Goal: Information Seeking & Learning: Learn about a topic

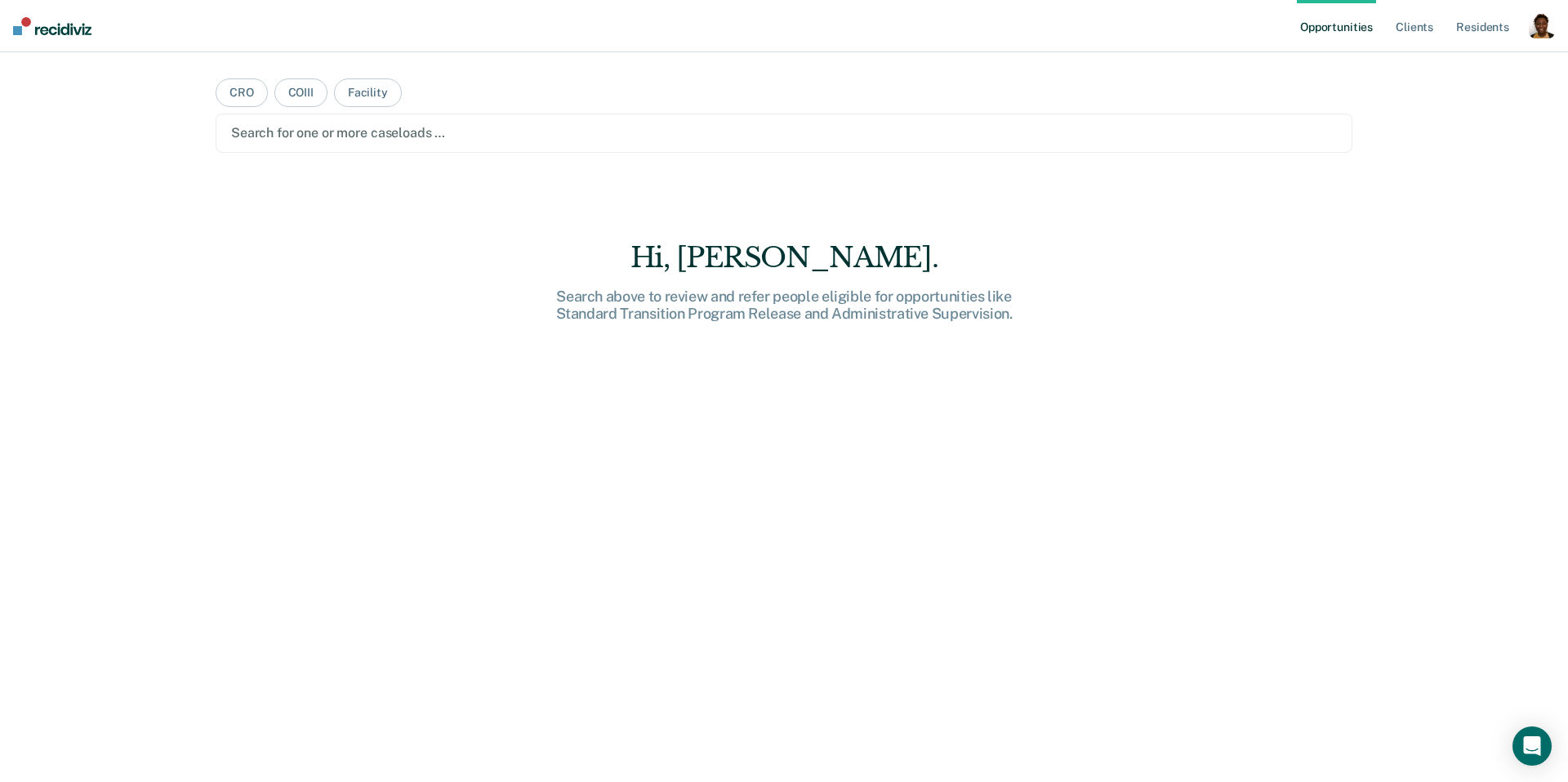
click at [1544, 22] on div "button" at bounding box center [1541, 25] width 26 height 26
click at [1442, 69] on link "Profile" at bounding box center [1476, 67] width 131 height 14
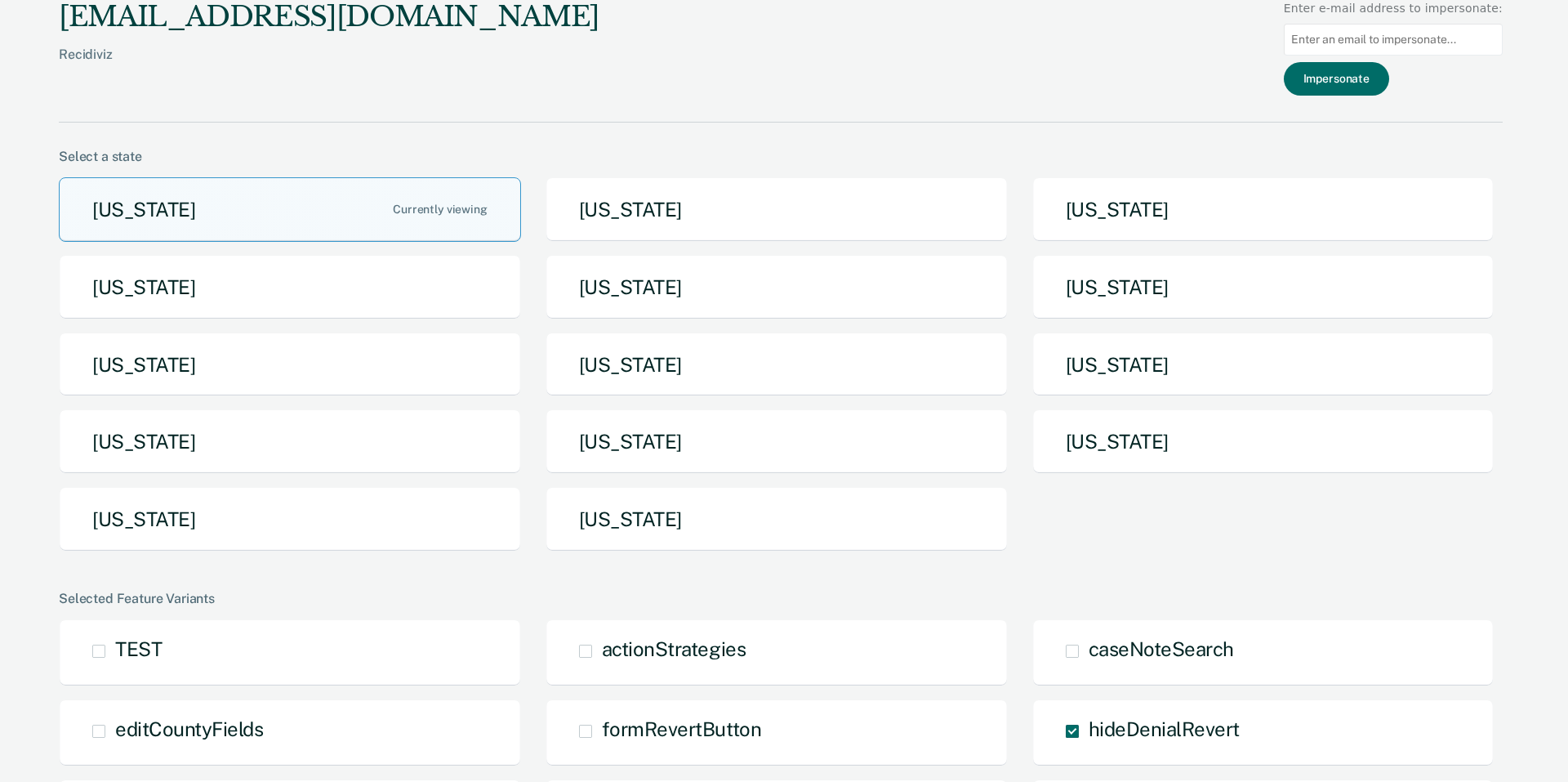
click at [116, 538] on button "[US_STATE]" at bounding box center [290, 519] width 462 height 65
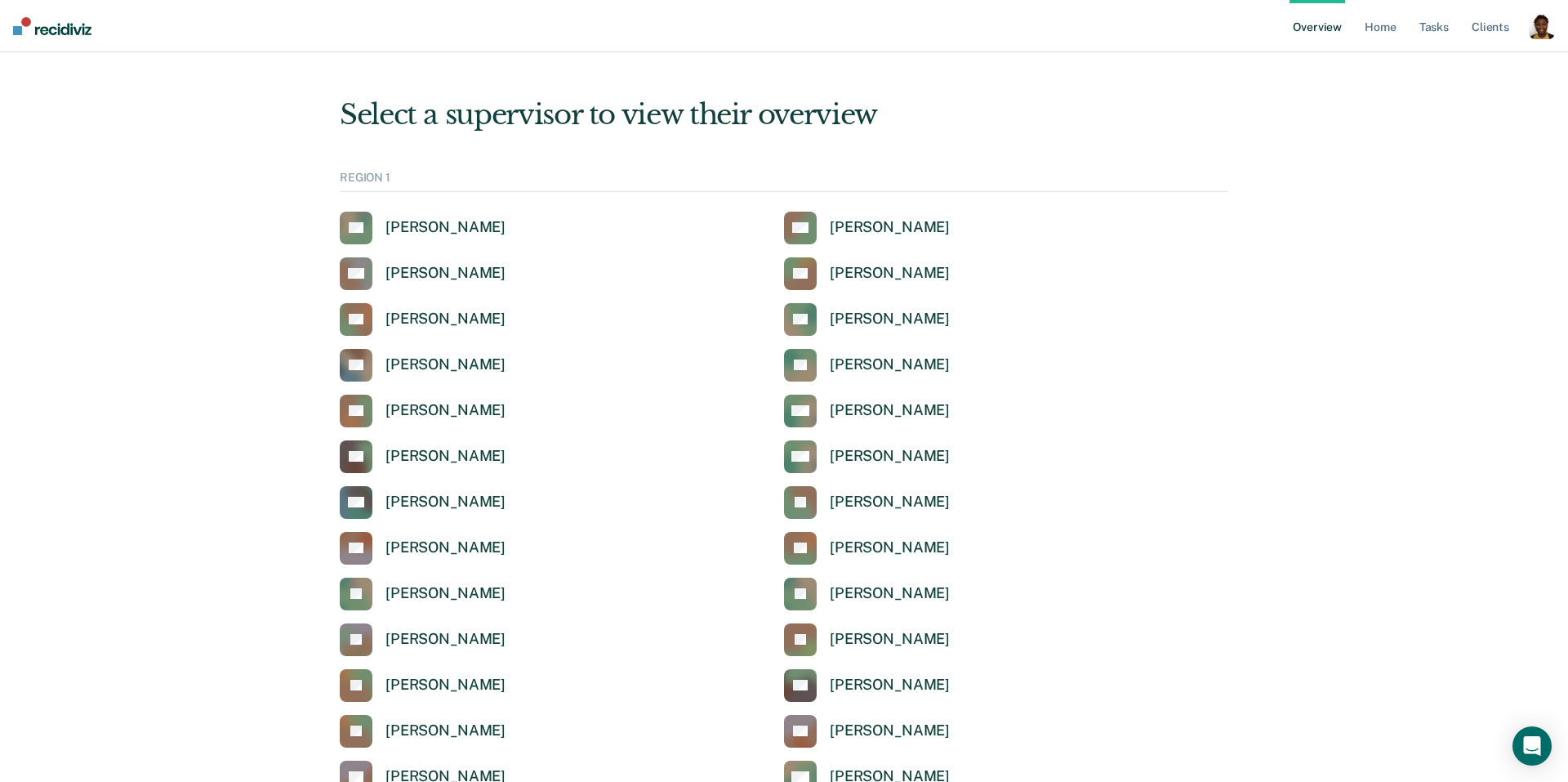
click at [1548, 27] on div "button" at bounding box center [1541, 26] width 26 height 26
click at [1436, 60] on link "Profile" at bounding box center [1476, 66] width 131 height 14
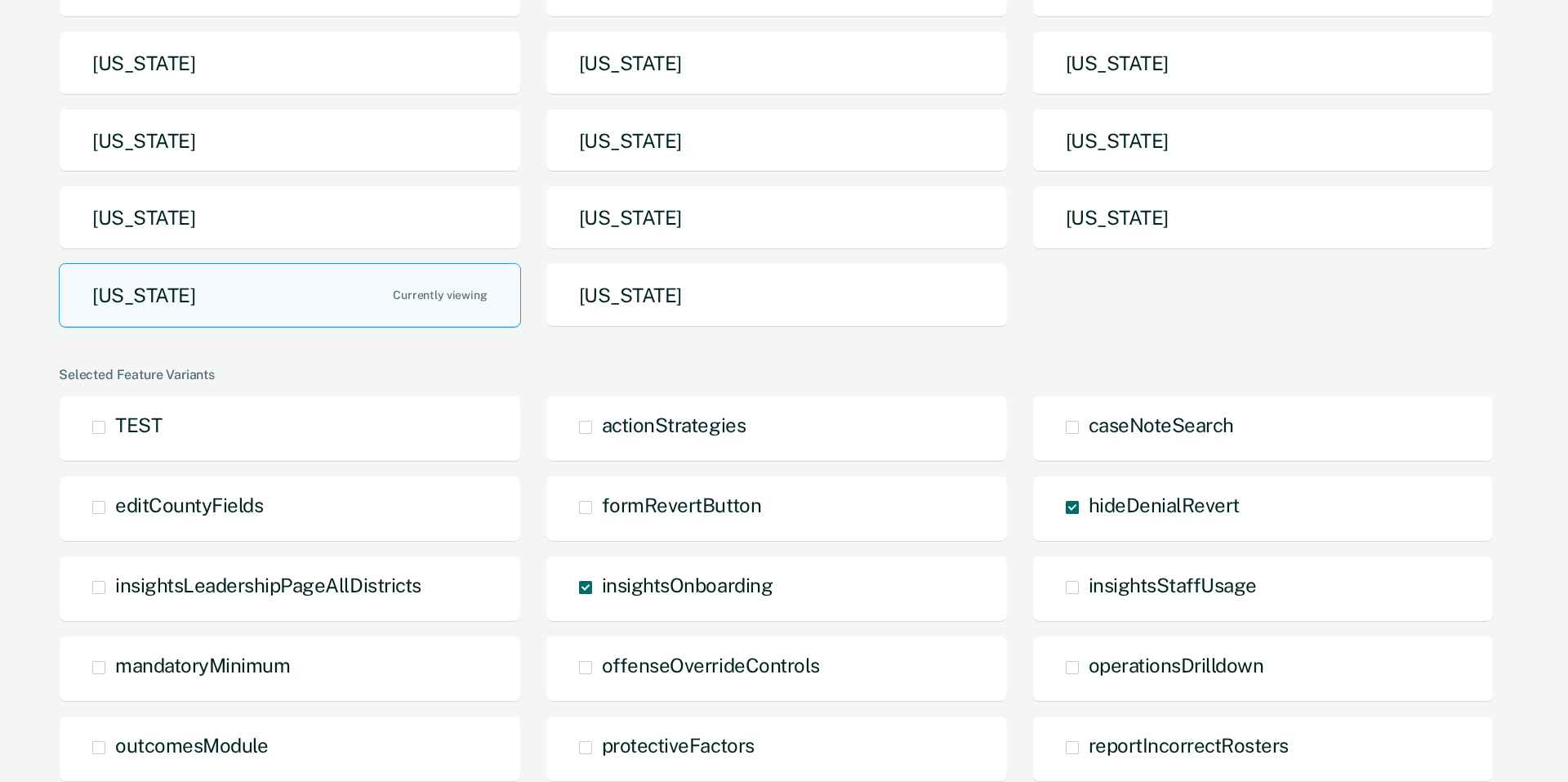
scroll to position [716, 0]
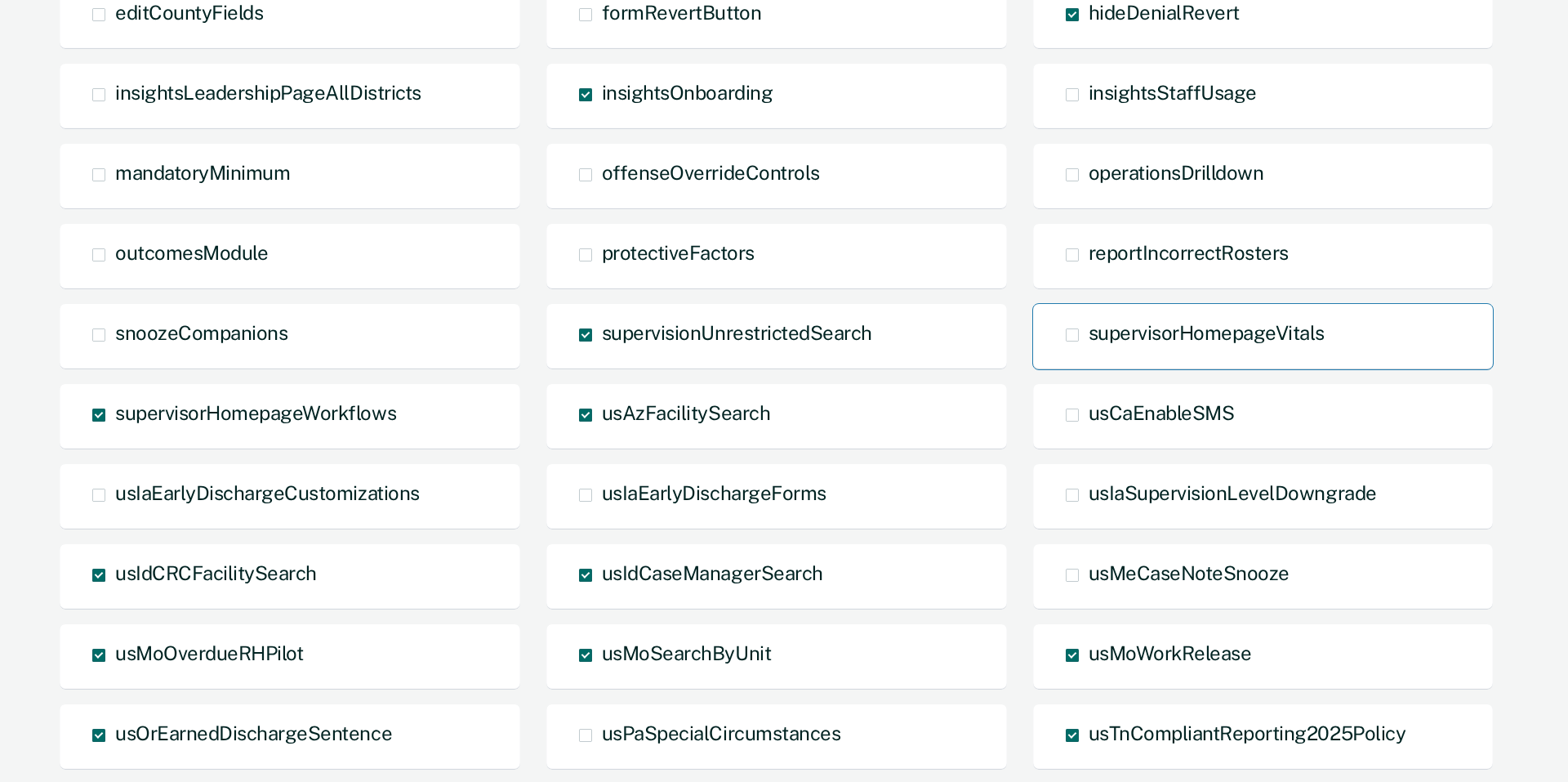
click at [1133, 332] on span "supervisorHomepageVitals" at bounding box center [1206, 332] width 236 height 23
click at [1088, 347] on input "supervisorHomepageVitals" at bounding box center [1088, 347] width 0 height 0
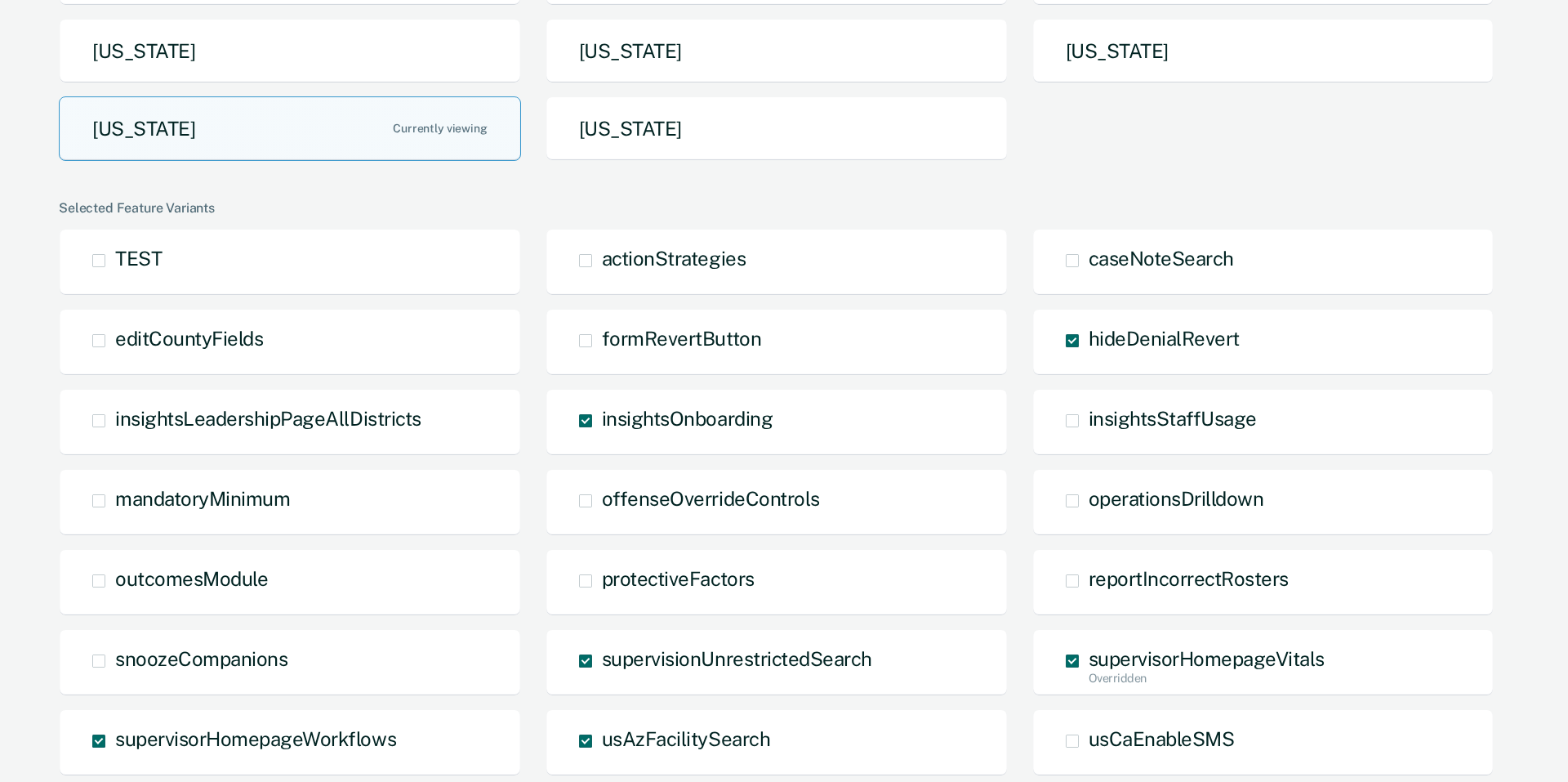
scroll to position [375, 0]
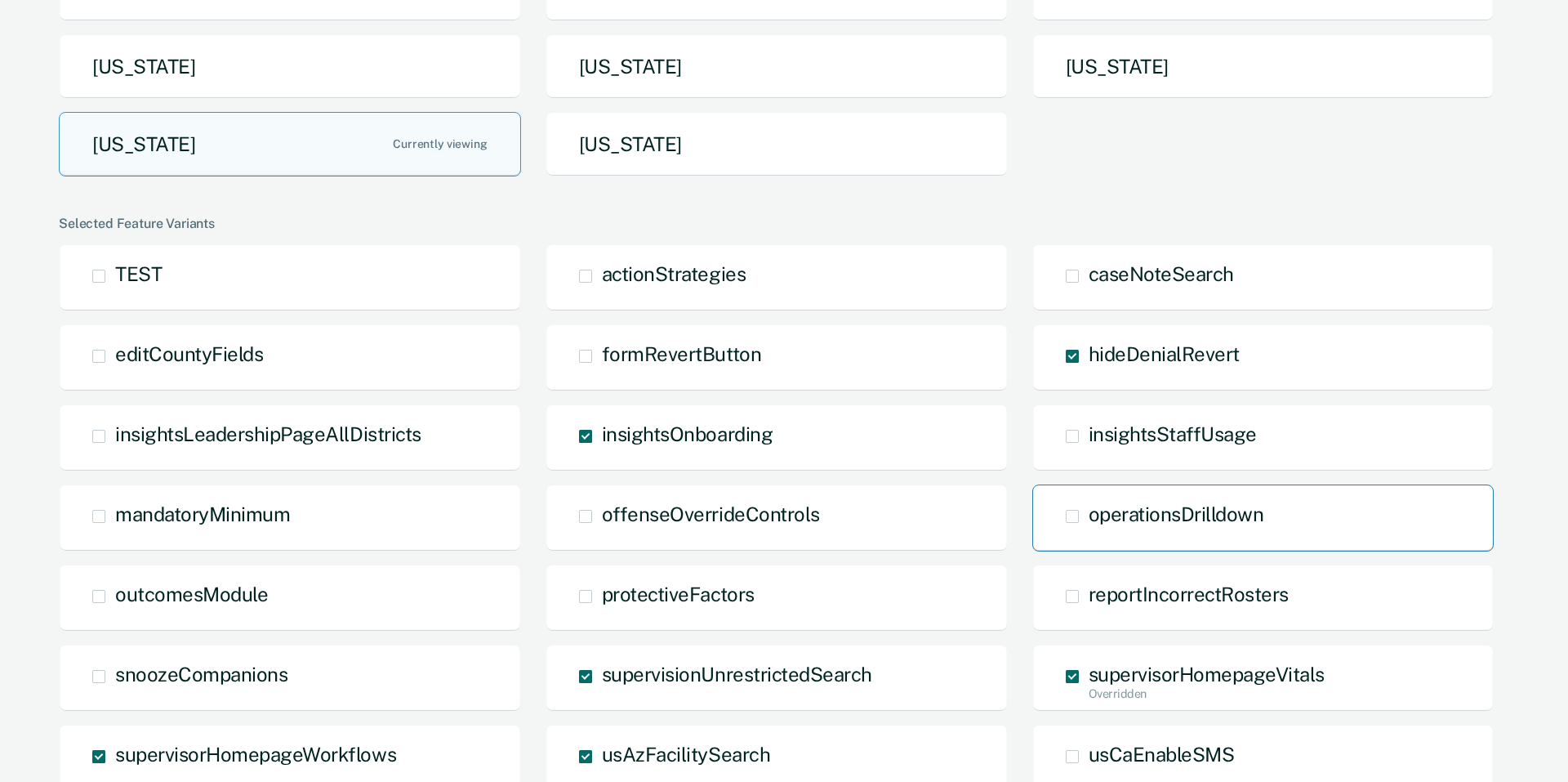
click at [1081, 510] on label "operationsDrilldown" at bounding box center [1078, 511] width 23 height 13
click at [1088, 529] on input "operationsDrilldown" at bounding box center [1088, 529] width 0 height 0
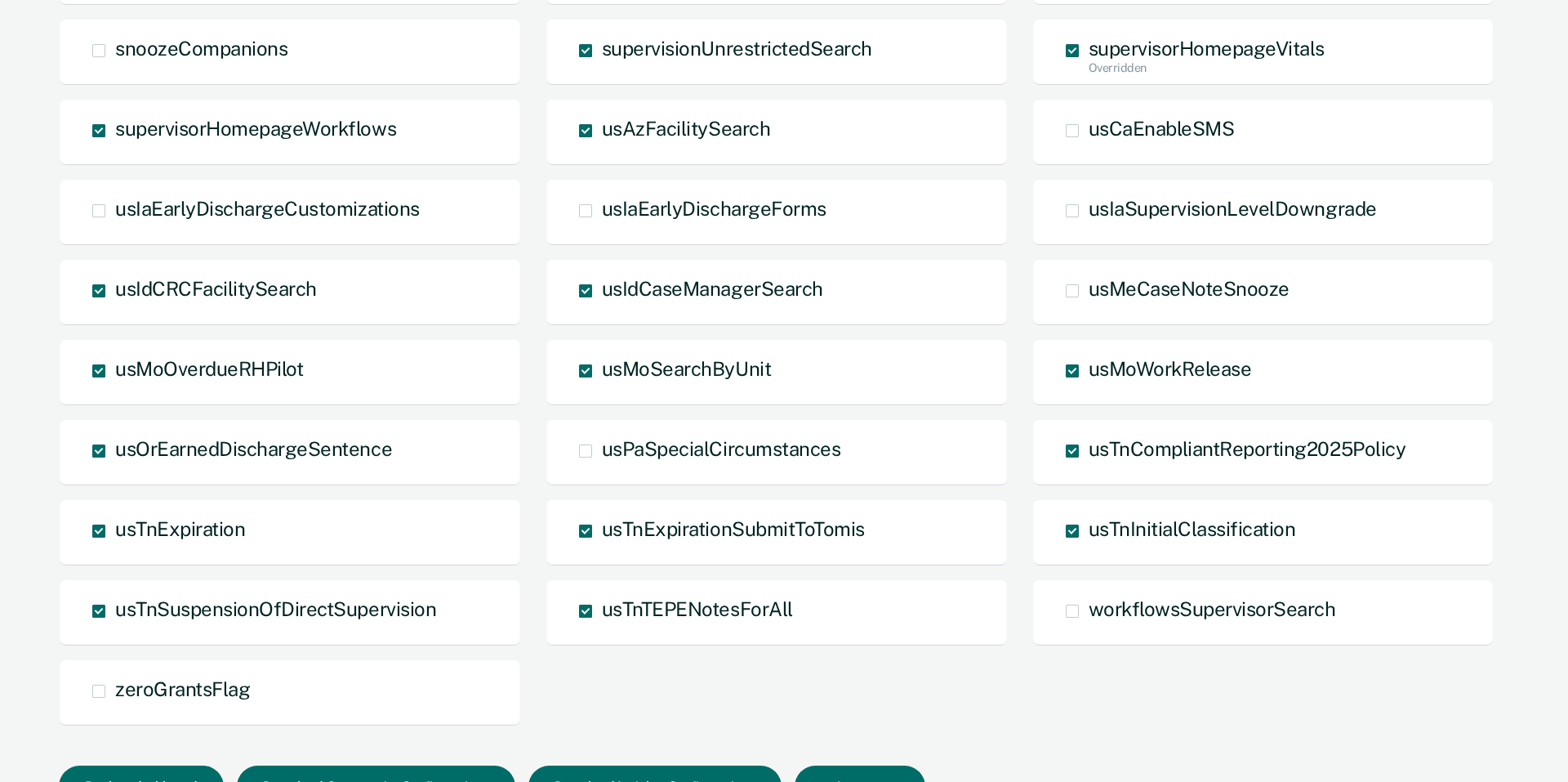
scroll to position [1092, 0]
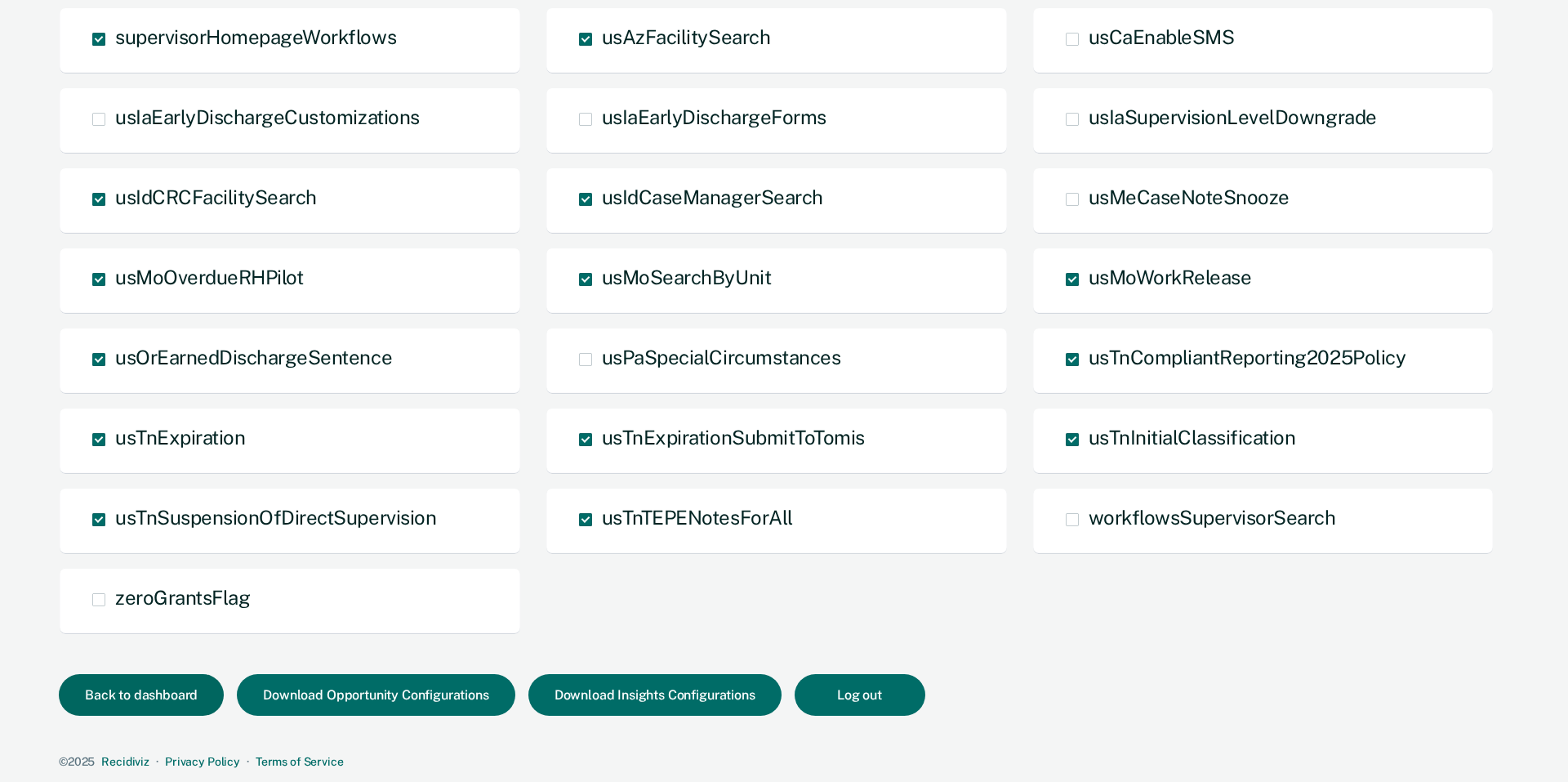
click at [127, 704] on button "Back to dashboard" at bounding box center [141, 694] width 165 height 42
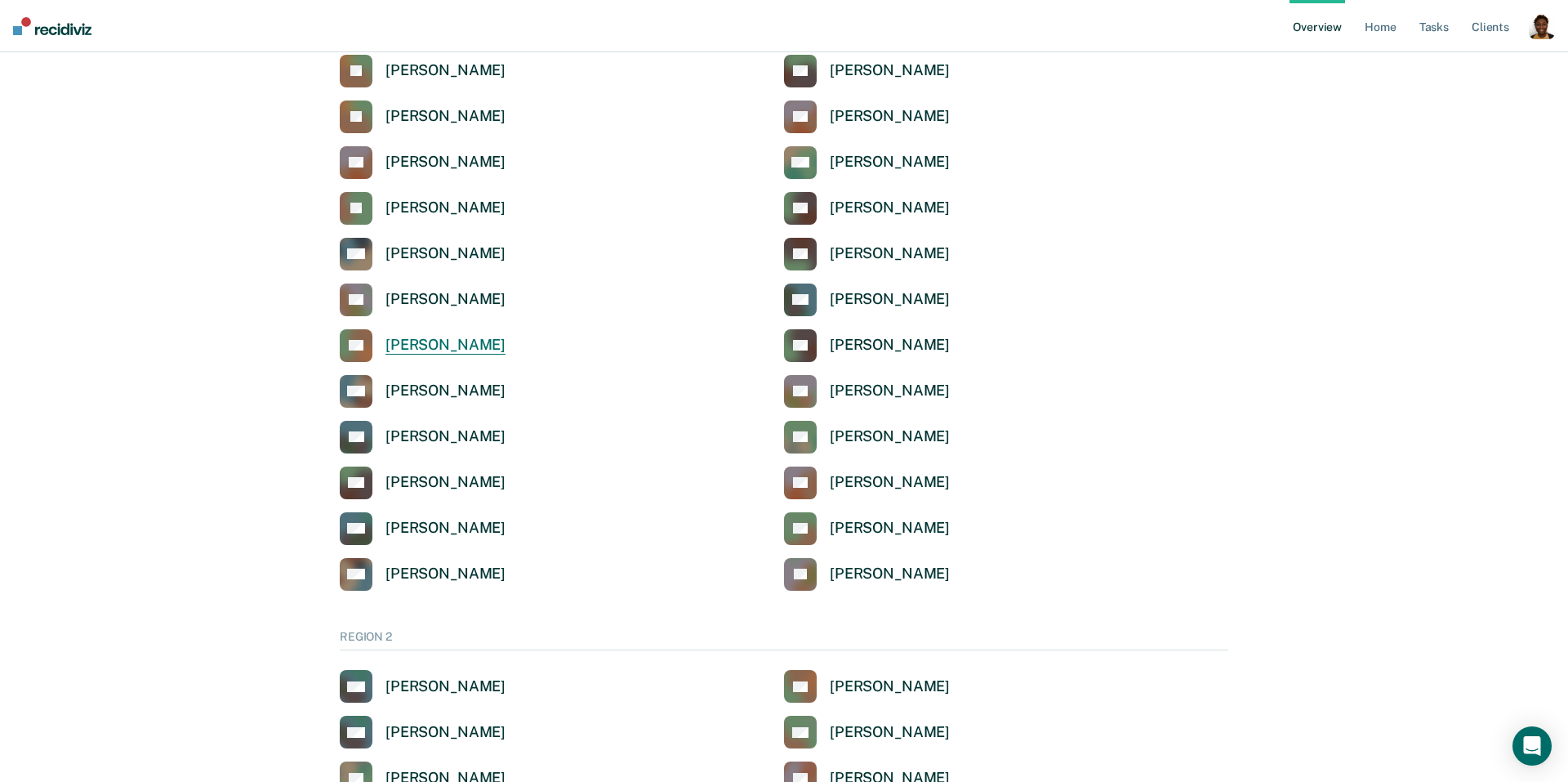
scroll to position [605, 0]
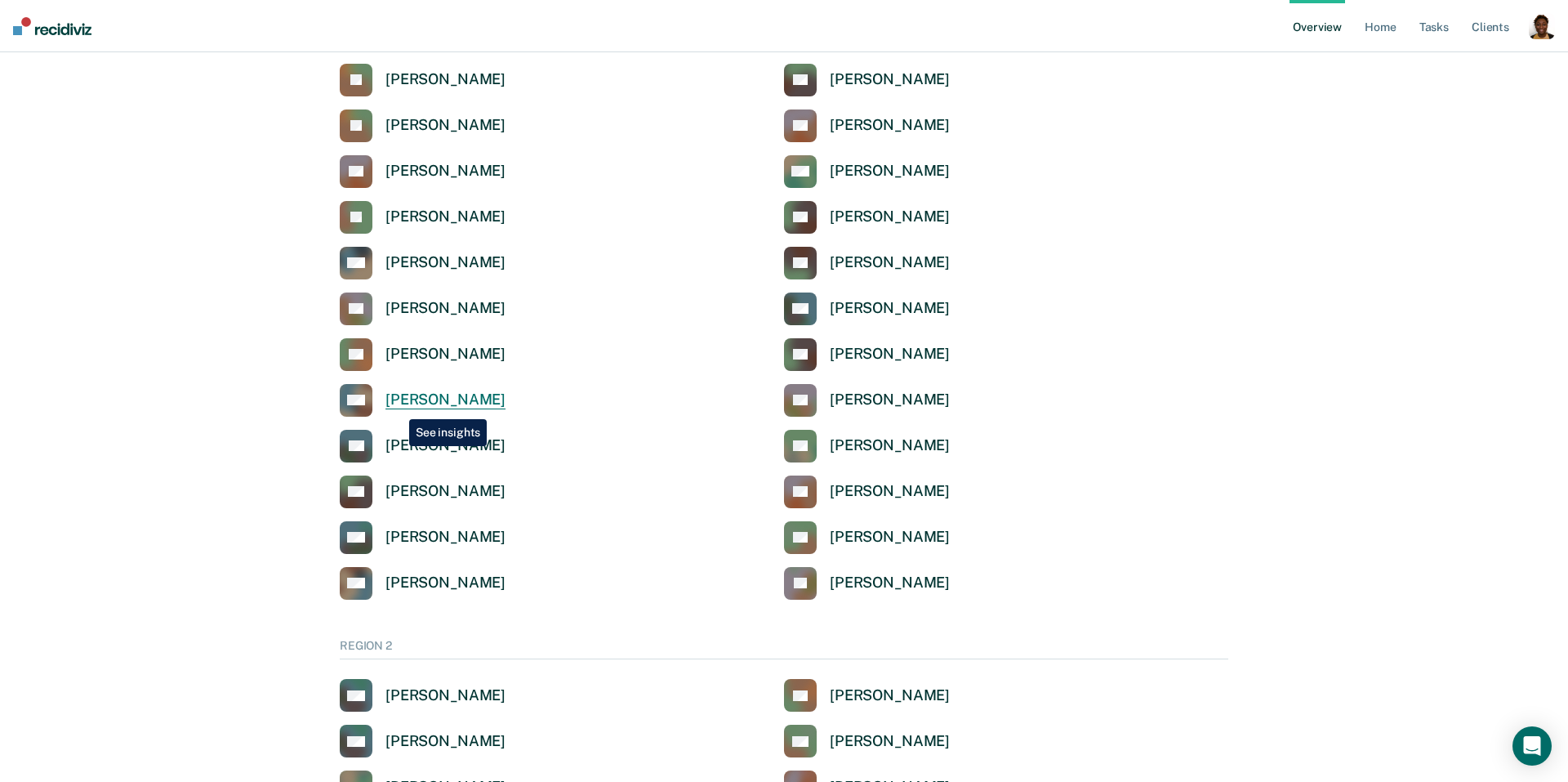
click at [397, 407] on div "Ruby Marks" at bounding box center [445, 399] width 120 height 19
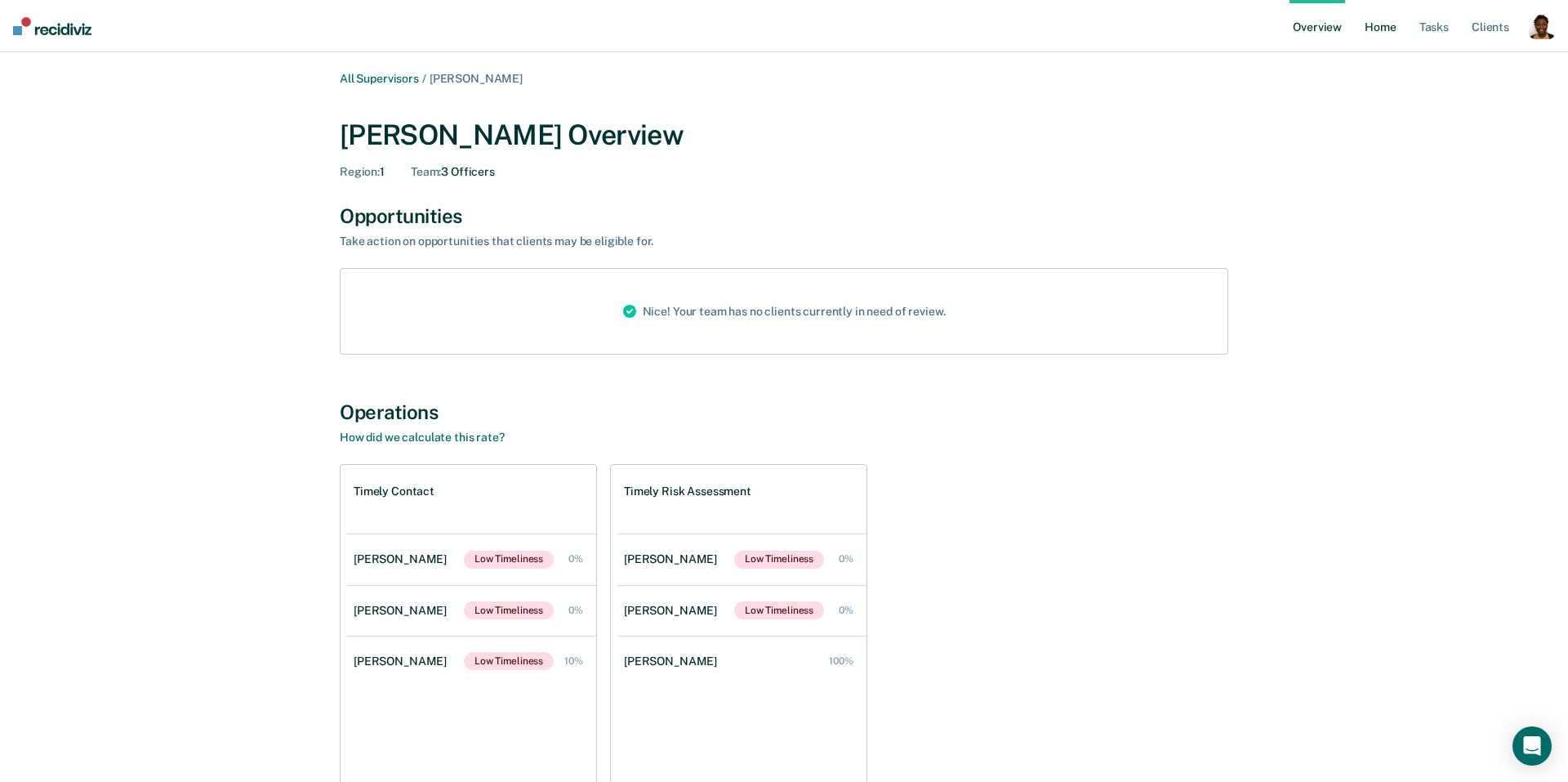
click at [1380, 30] on link "Home" at bounding box center [1381, 26] width 37 height 52
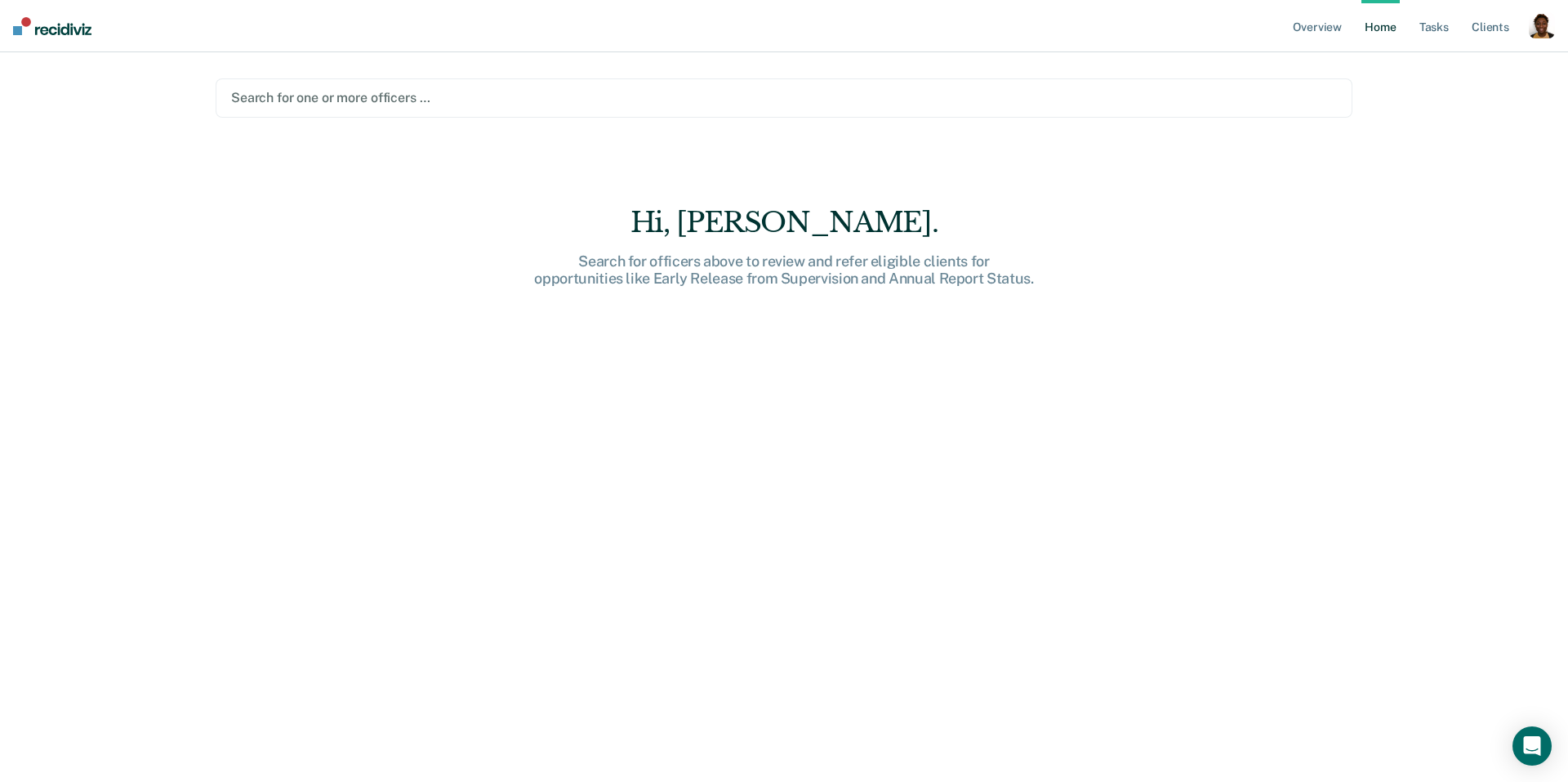
click at [737, 101] on div at bounding box center [784, 97] width 1106 height 19
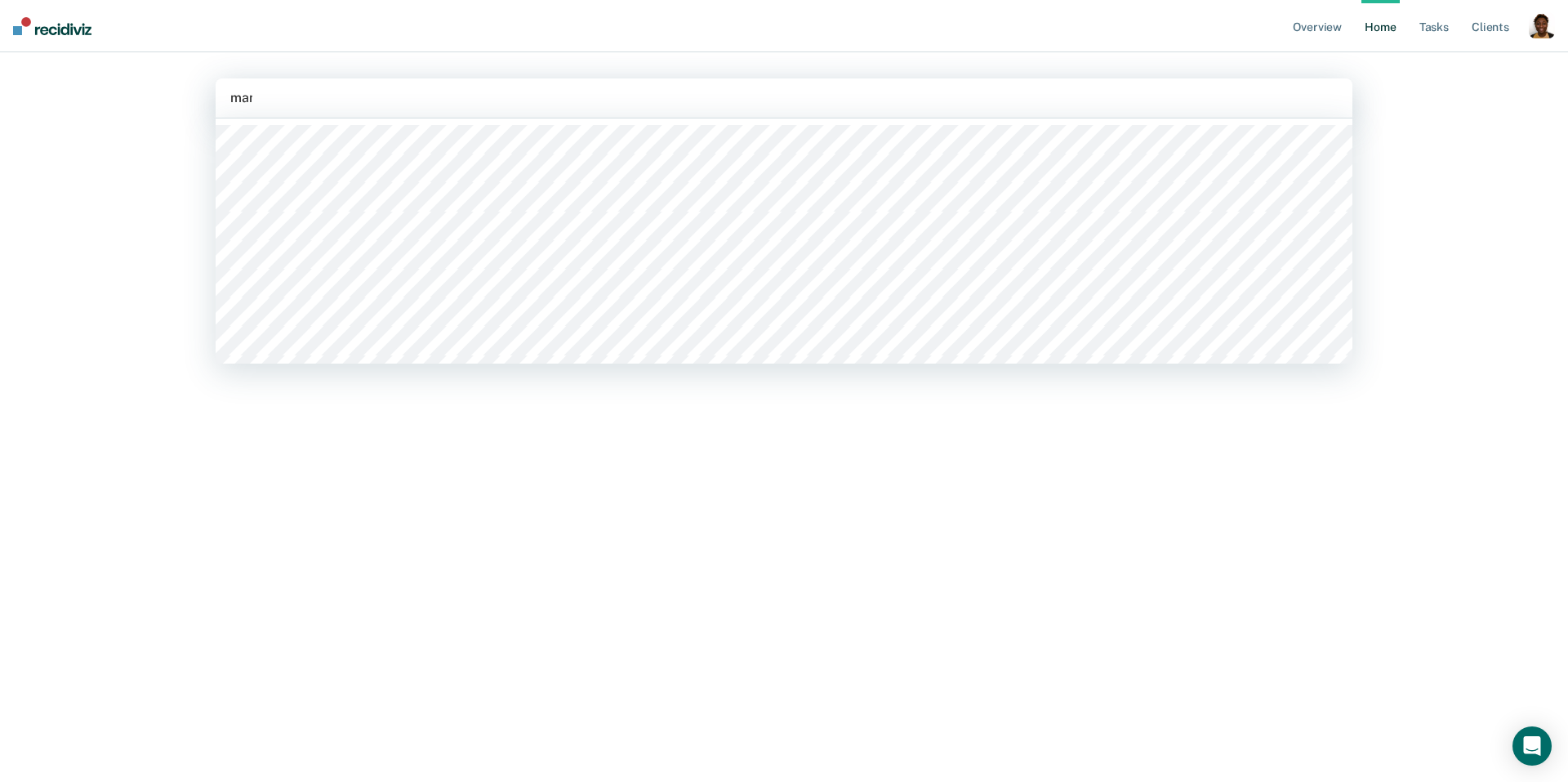
type input "mann"
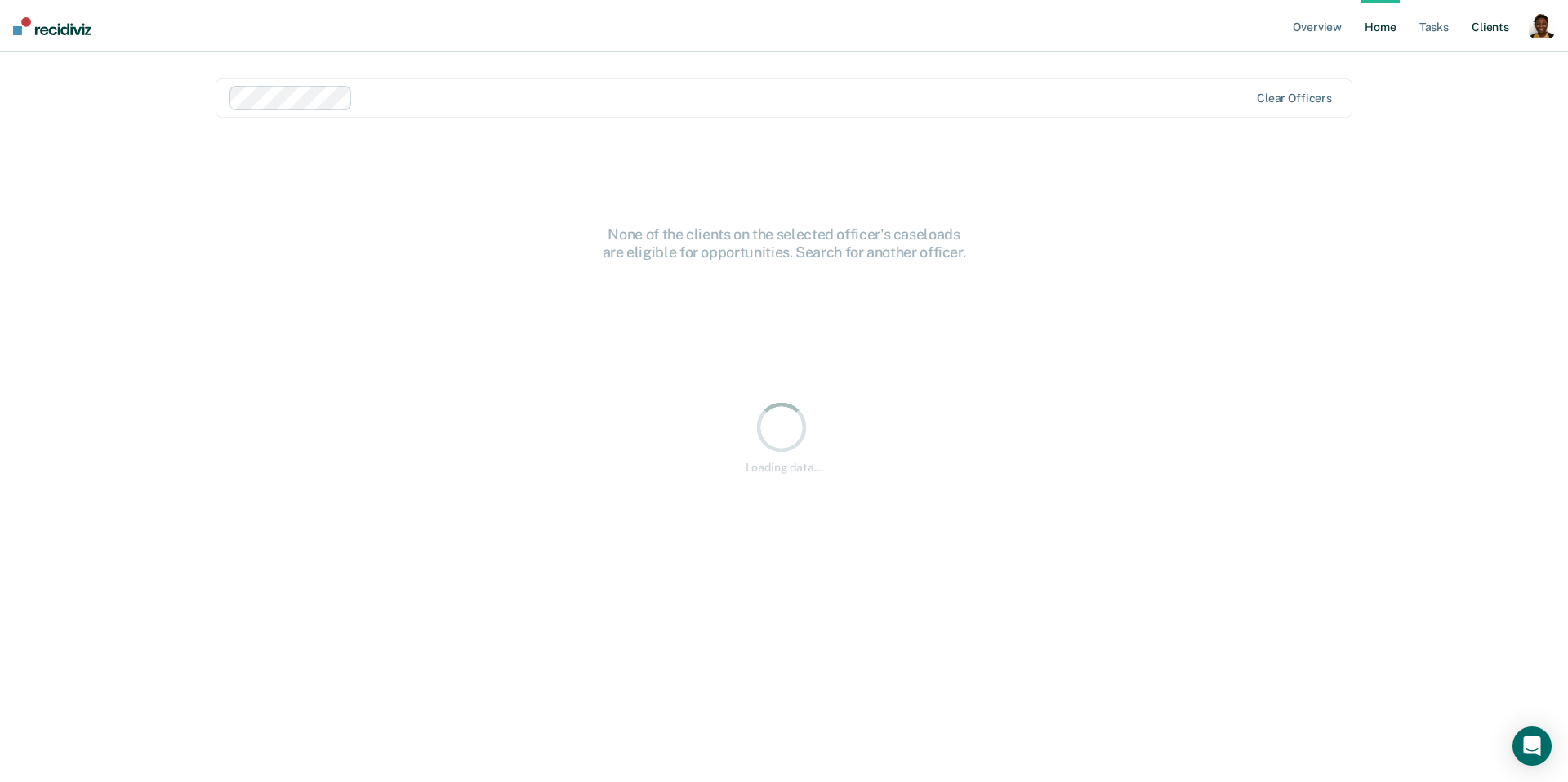
click at [1481, 35] on link "Client s" at bounding box center [1491, 26] width 44 height 52
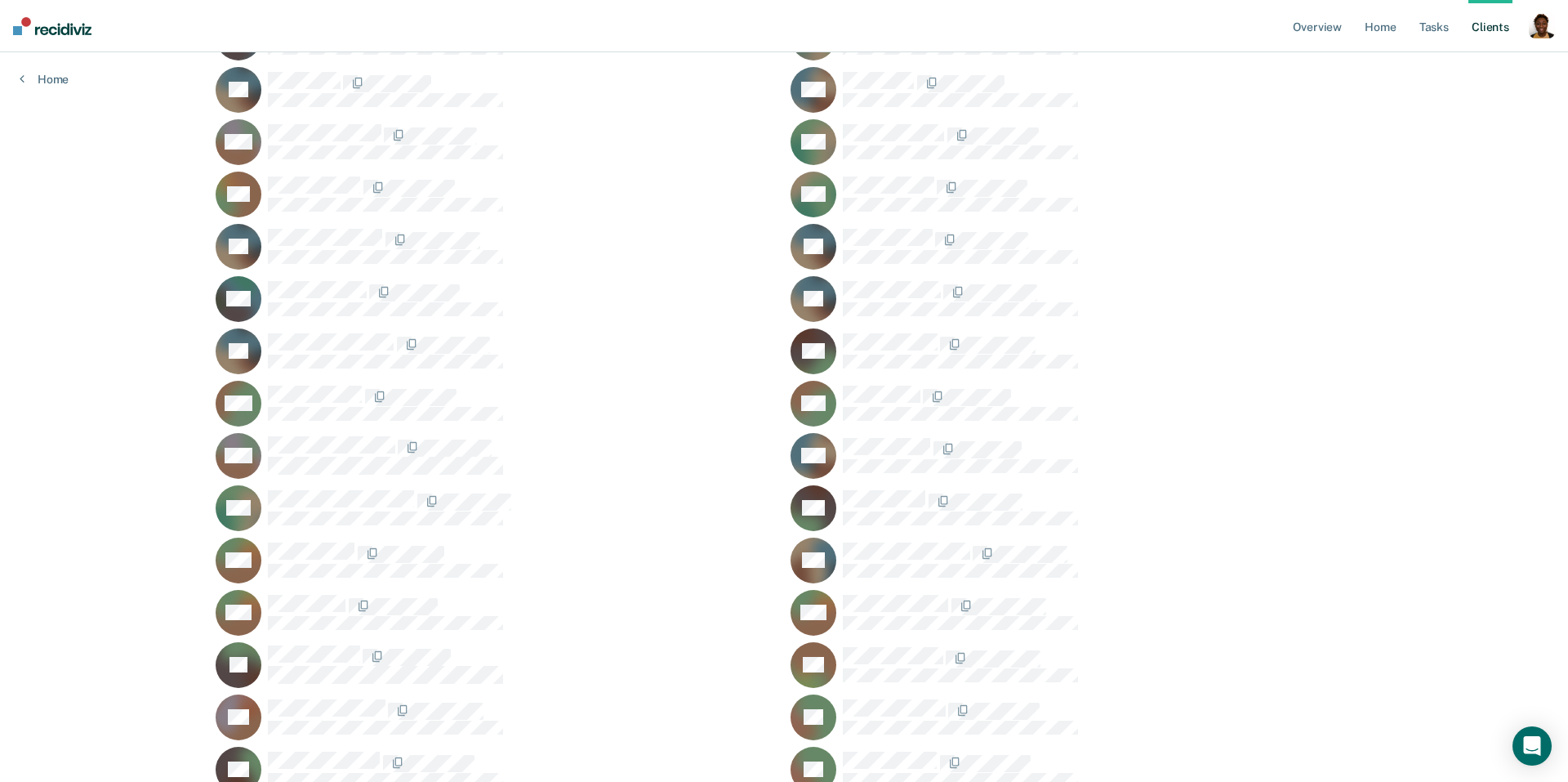
scroll to position [2694, 0]
click at [892, 379] on div "GM" at bounding box center [1071, 402] width 562 height 45
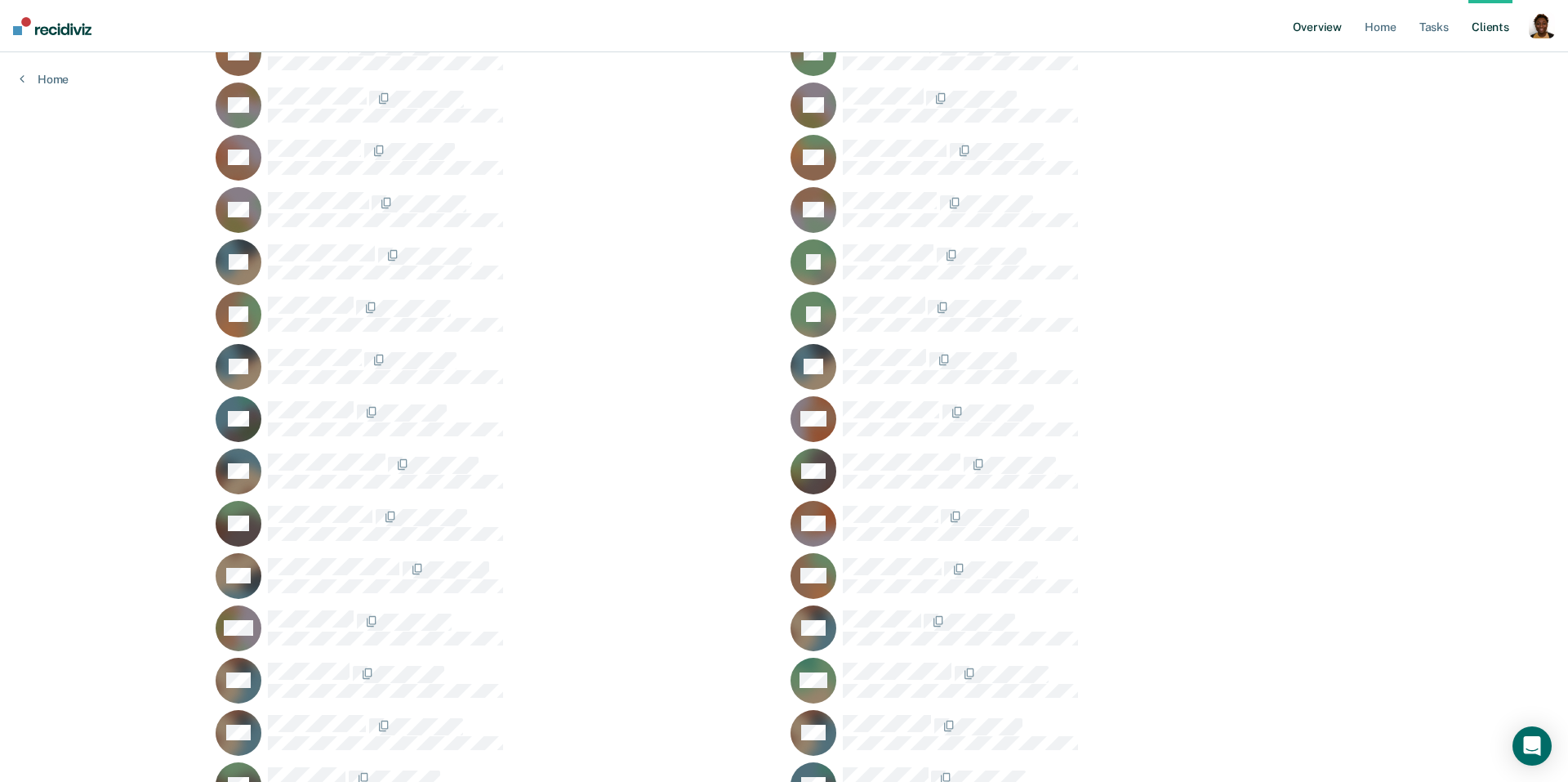
scroll to position [3795, 0]
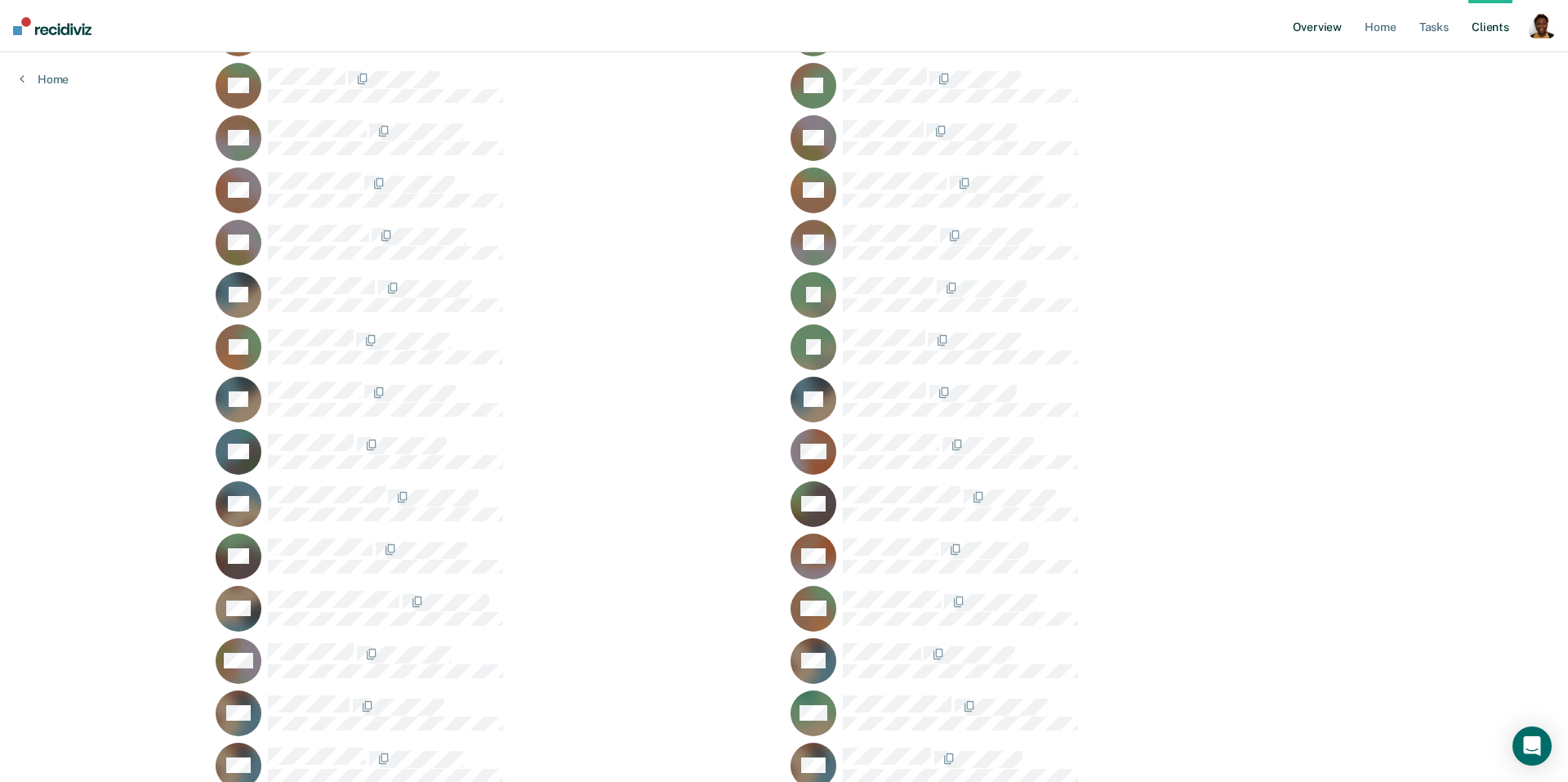
click at [1333, 28] on link "Overview" at bounding box center [1317, 26] width 56 height 52
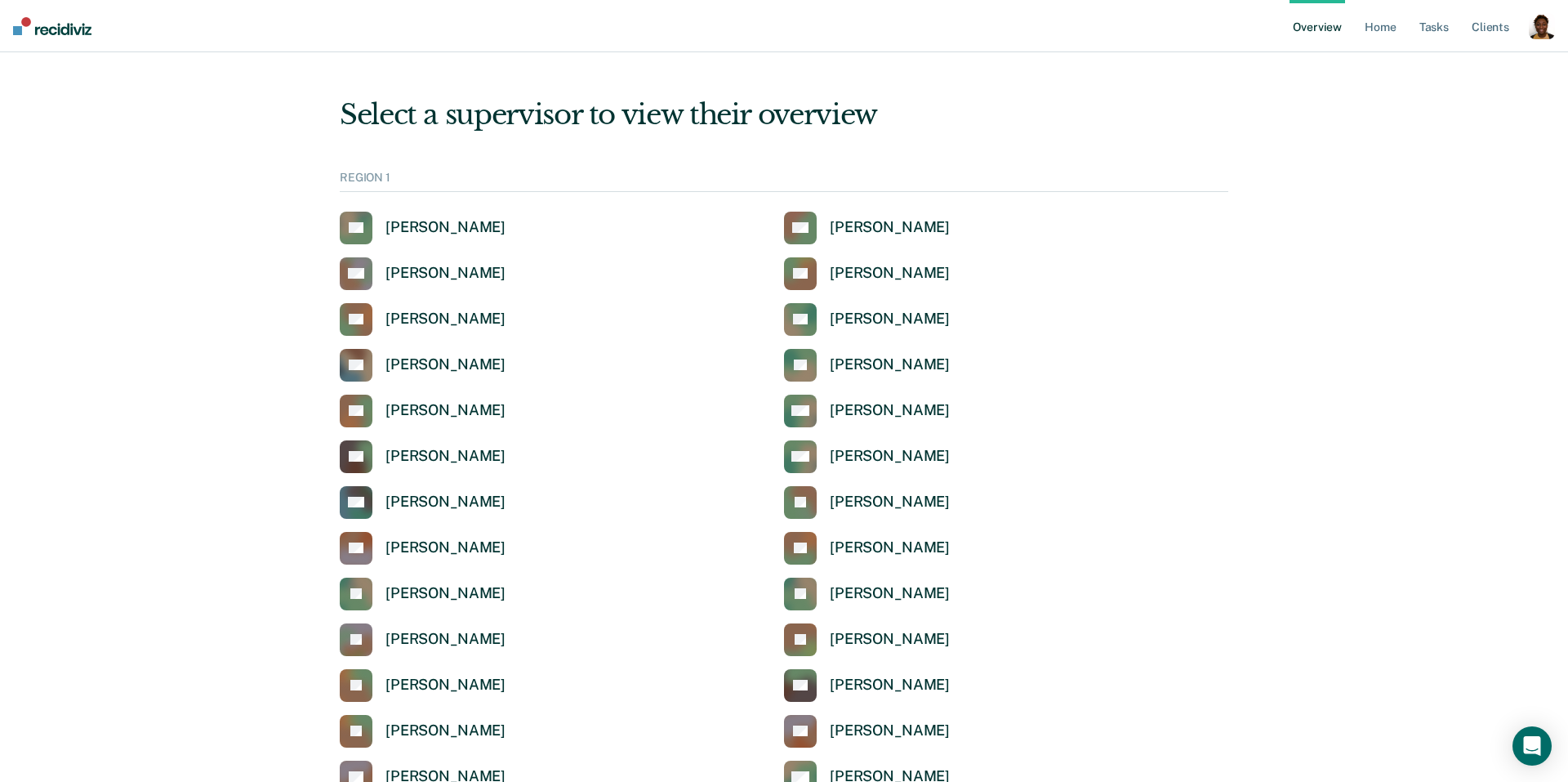
scroll to position [614, 0]
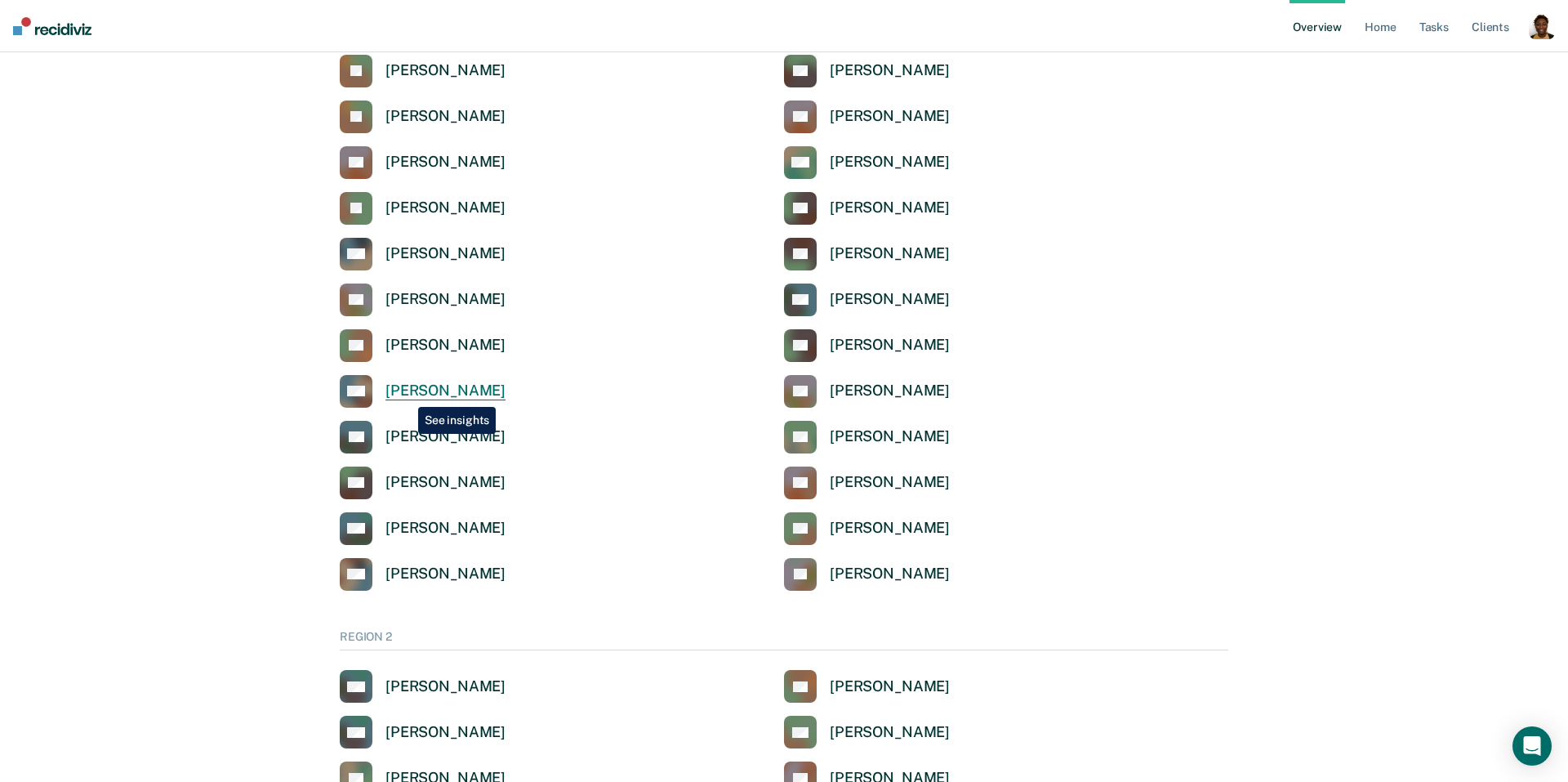
click at [406, 395] on div "Ruby Marks" at bounding box center [445, 390] width 120 height 19
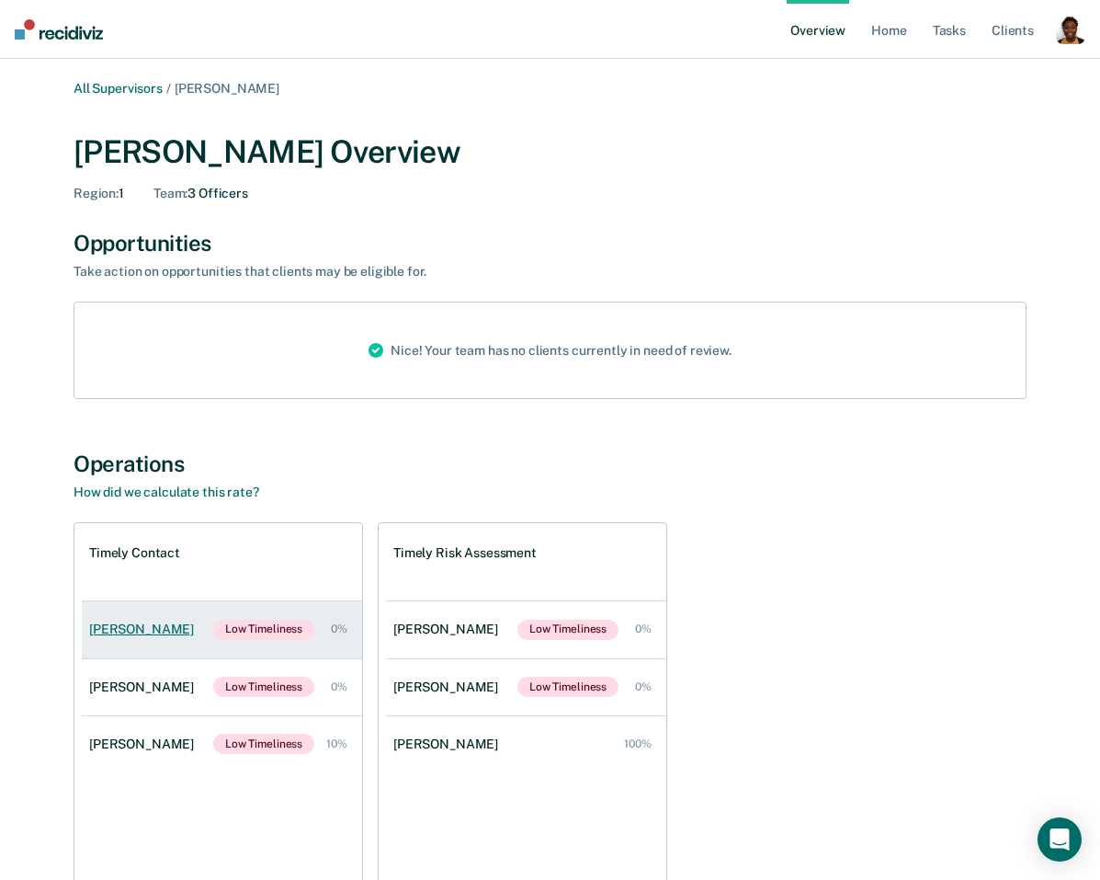
click at [149, 642] on link "Brittany Larue Low Timeliness 0%" at bounding box center [222, 629] width 280 height 57
click at [165, 691] on div "Caneasha Mack" at bounding box center [145, 687] width 112 height 16
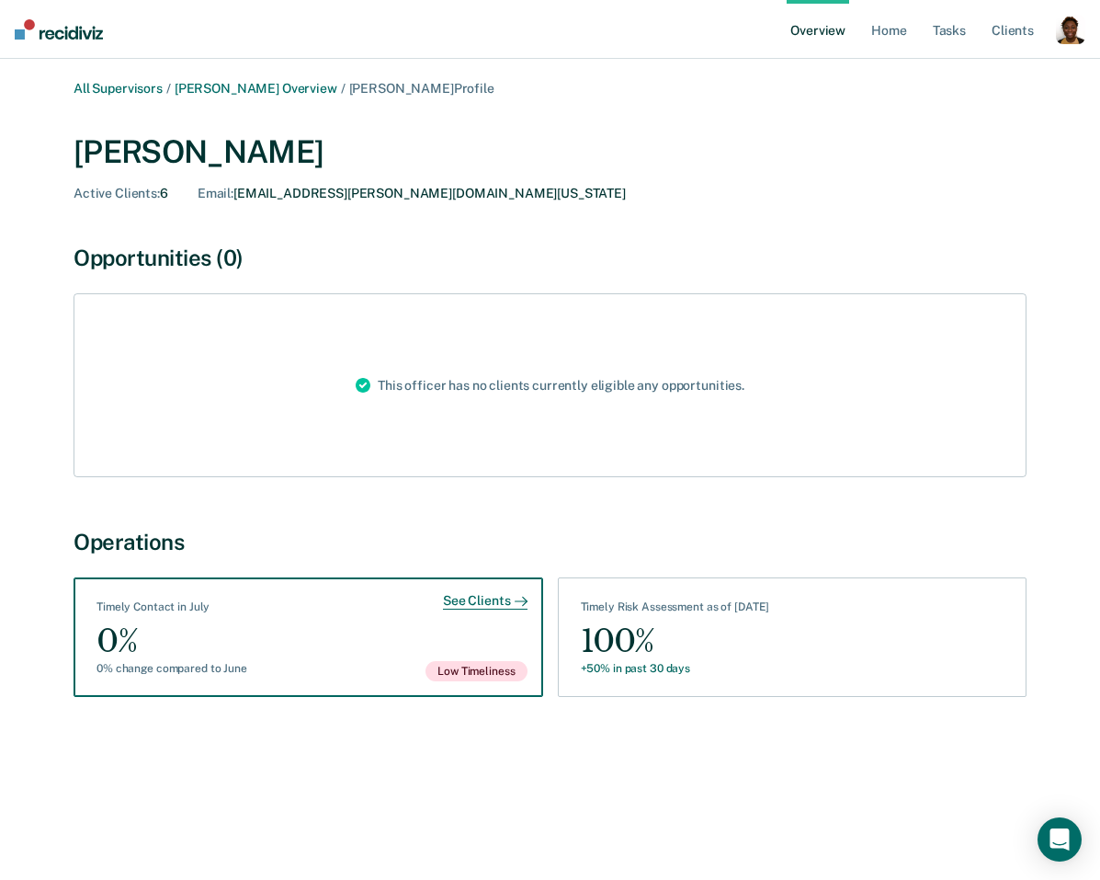
click at [491, 597] on div "See Clients" at bounding box center [485, 601] width 84 height 17
